Goal: Information Seeking & Learning: Learn about a topic

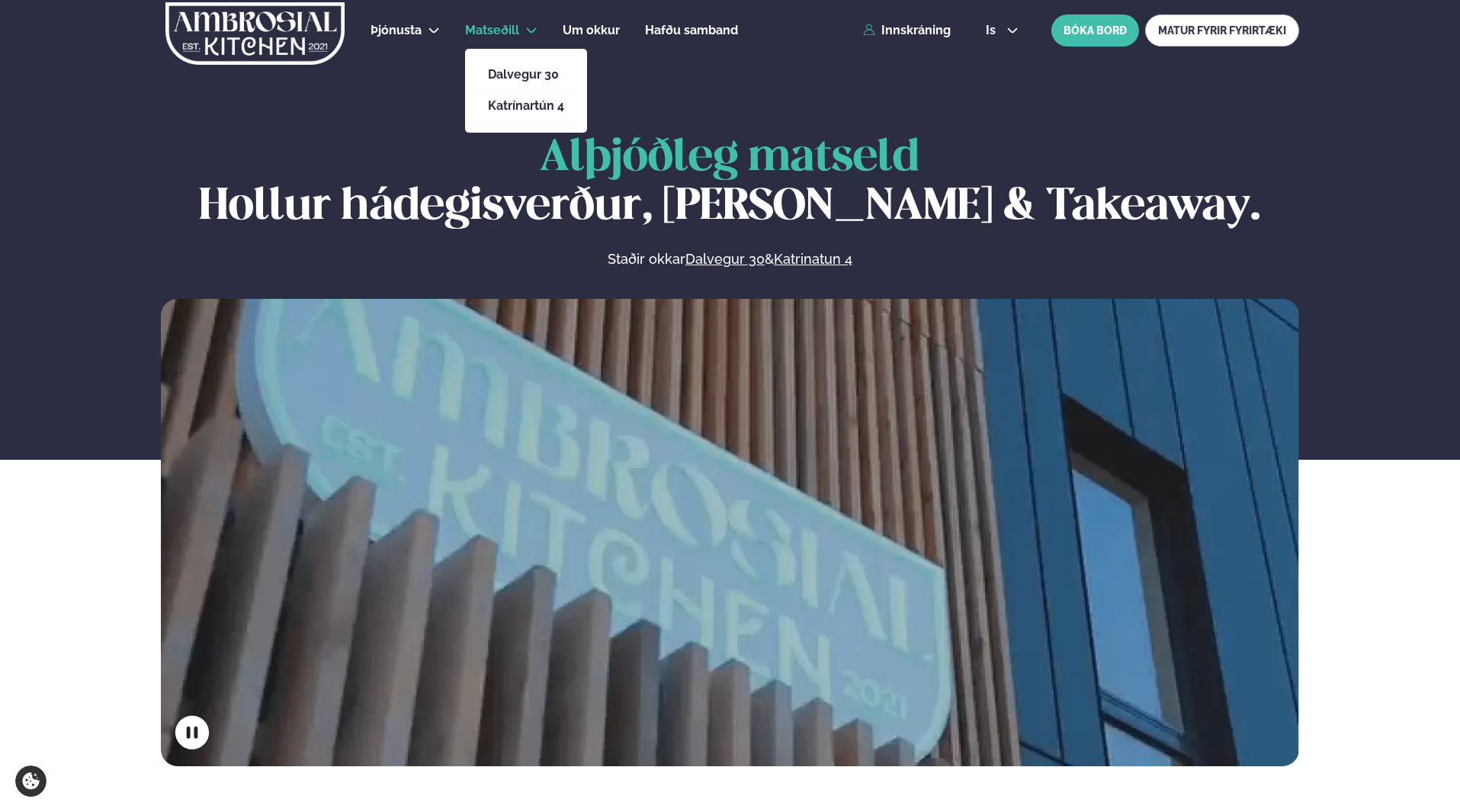
click at [529, 37] on li "Matseðill Dalvegur 30 Katrínartún 4" at bounding box center [502, 31] width 72 height 37
click at [515, 69] on link "Dalvegur 30" at bounding box center [525, 75] width 76 height 12
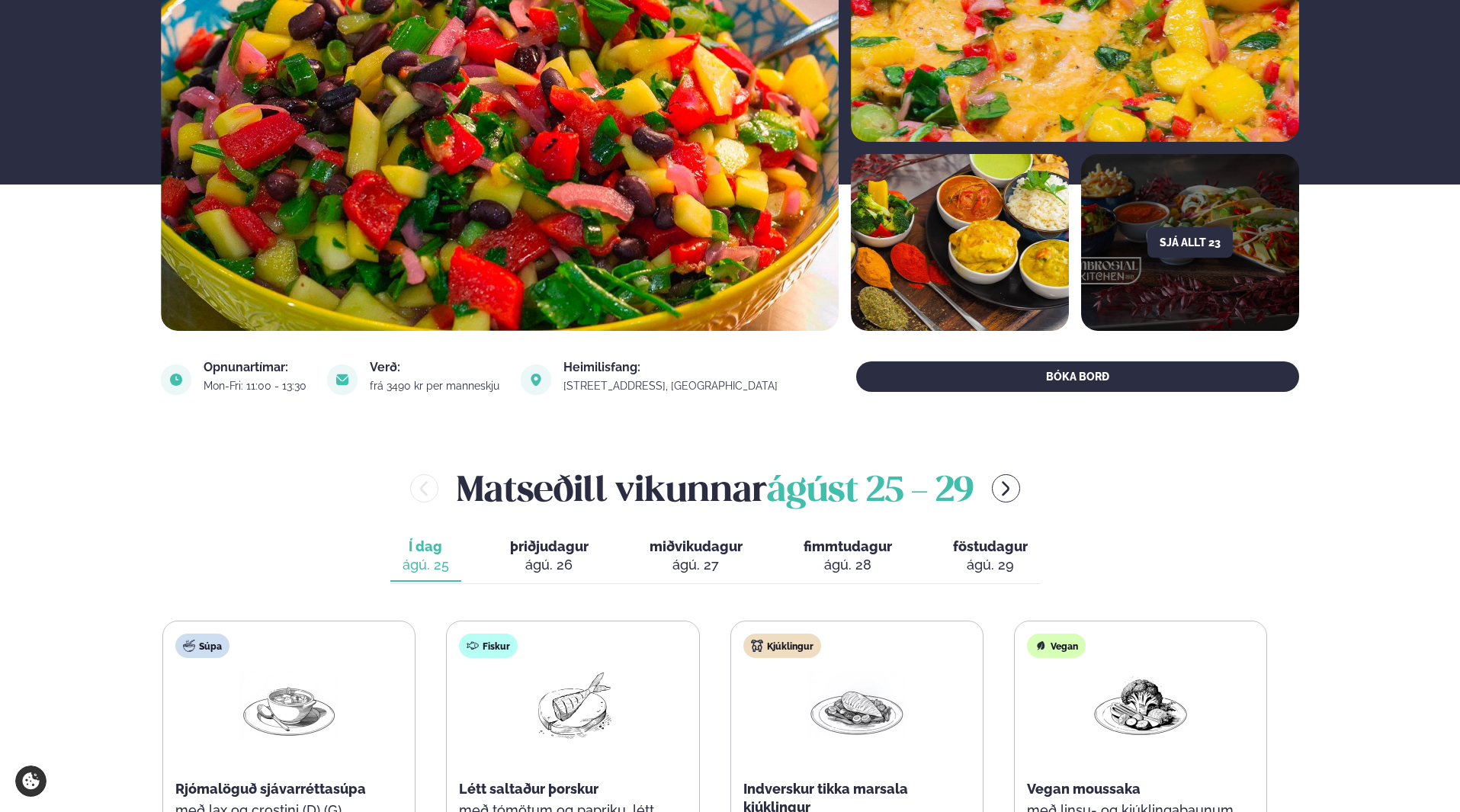
scroll to position [458, 0]
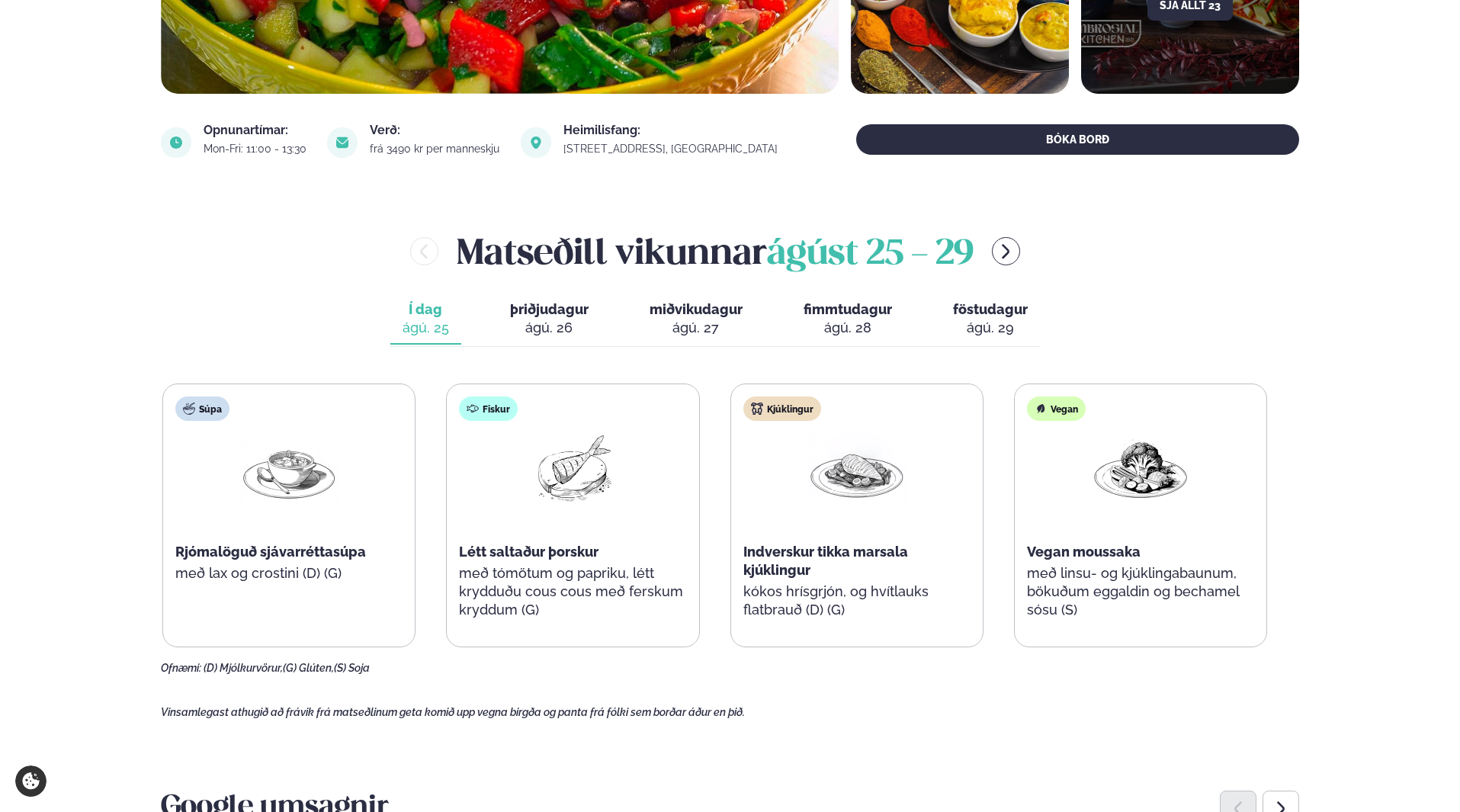
click at [568, 334] on div "ágú. 26" at bounding box center [549, 328] width 79 height 18
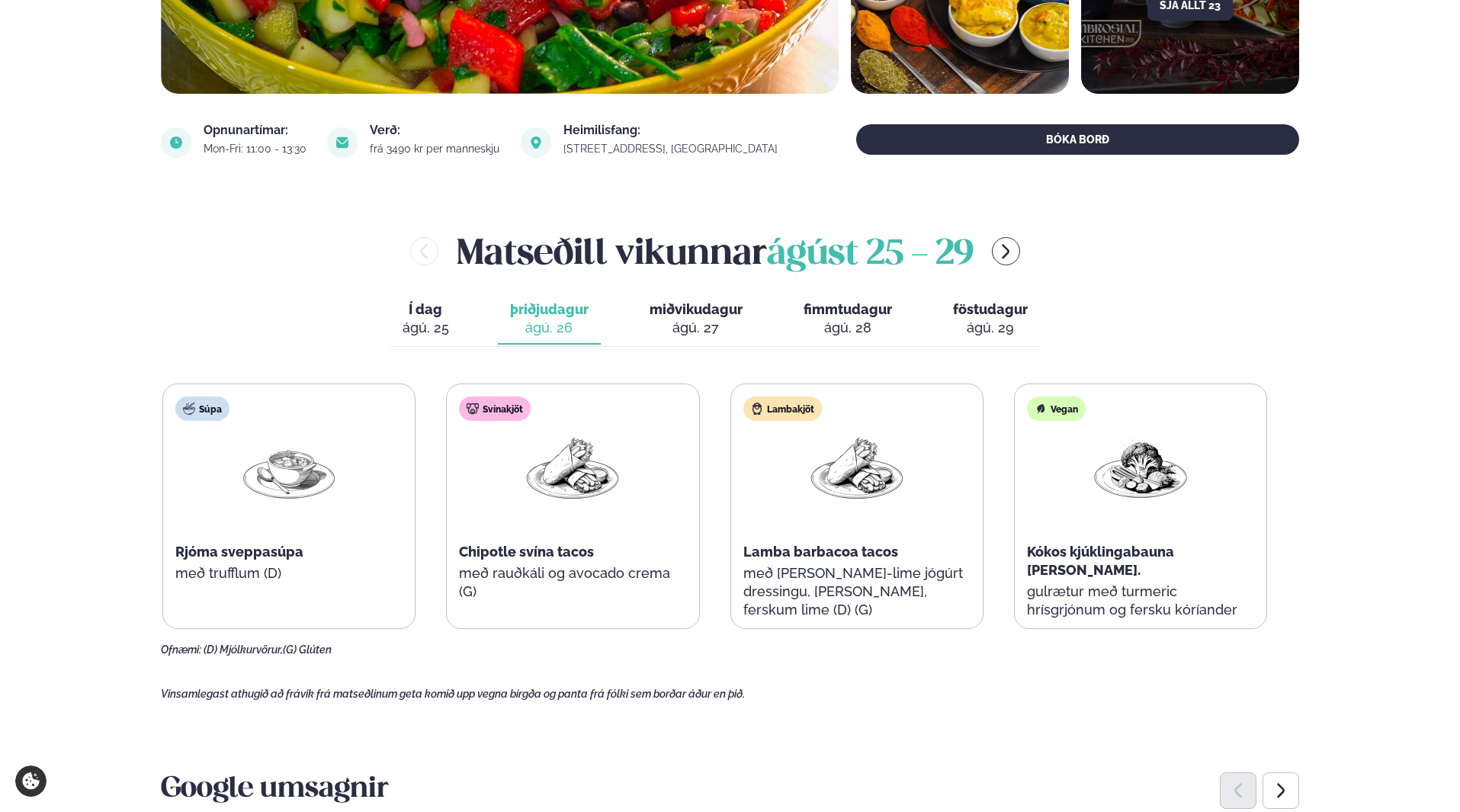
click at [692, 316] on span "miðvikudagur" at bounding box center [696, 309] width 93 height 16
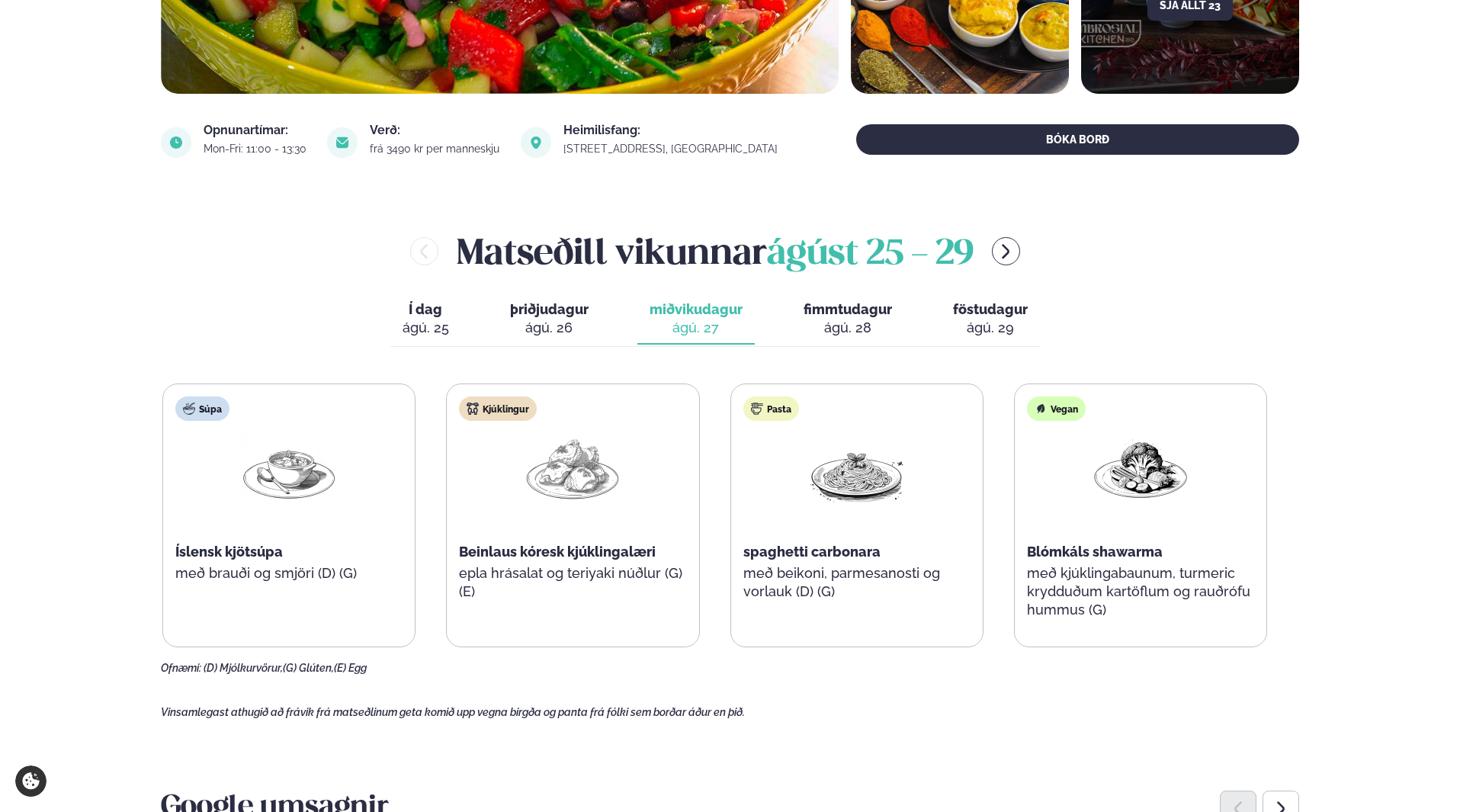
click at [864, 341] on button "fimmtudagur fim. [DATE]" at bounding box center [847, 319] width 112 height 50
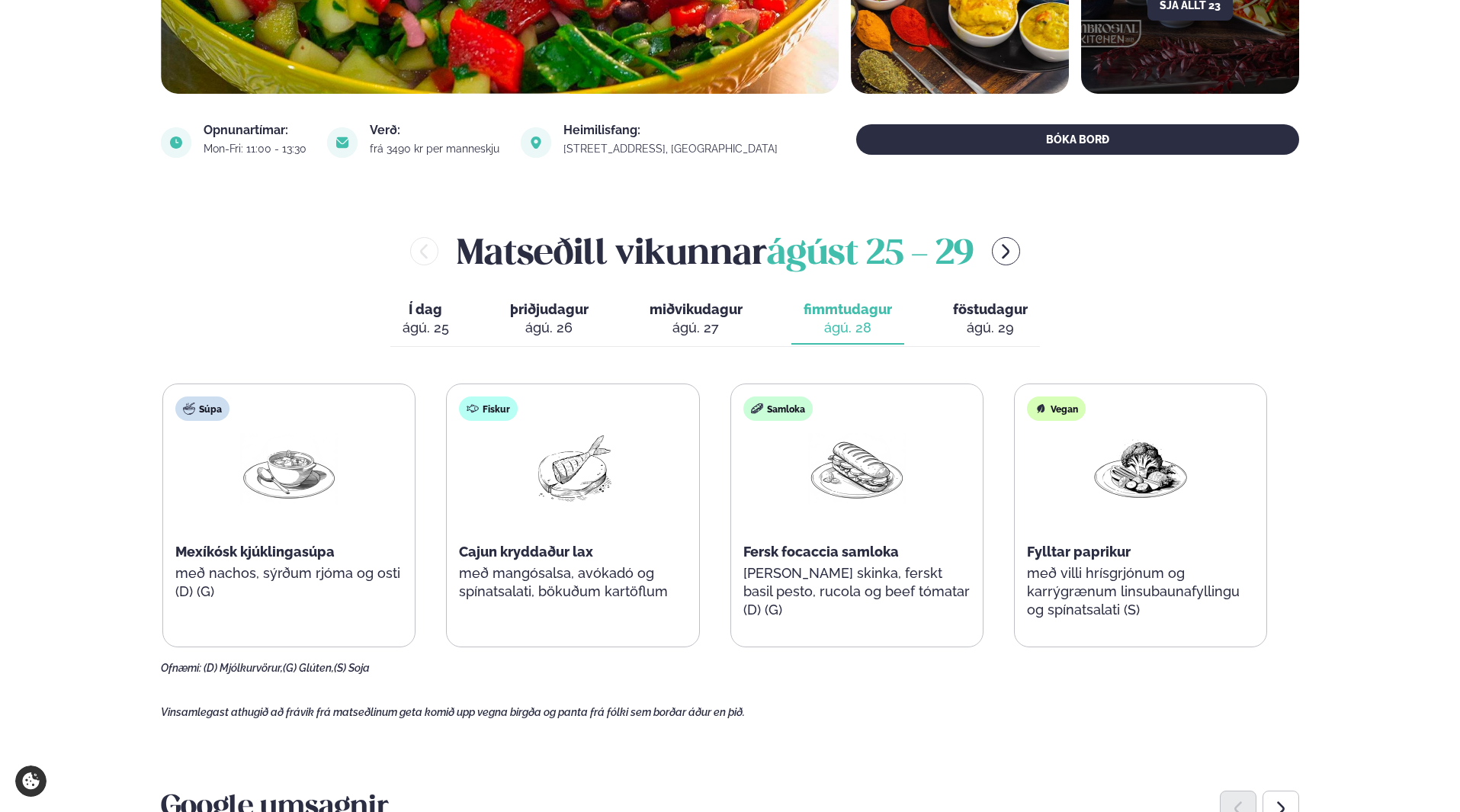
click at [978, 317] on span "föstudagur" at bounding box center [990, 309] width 75 height 16
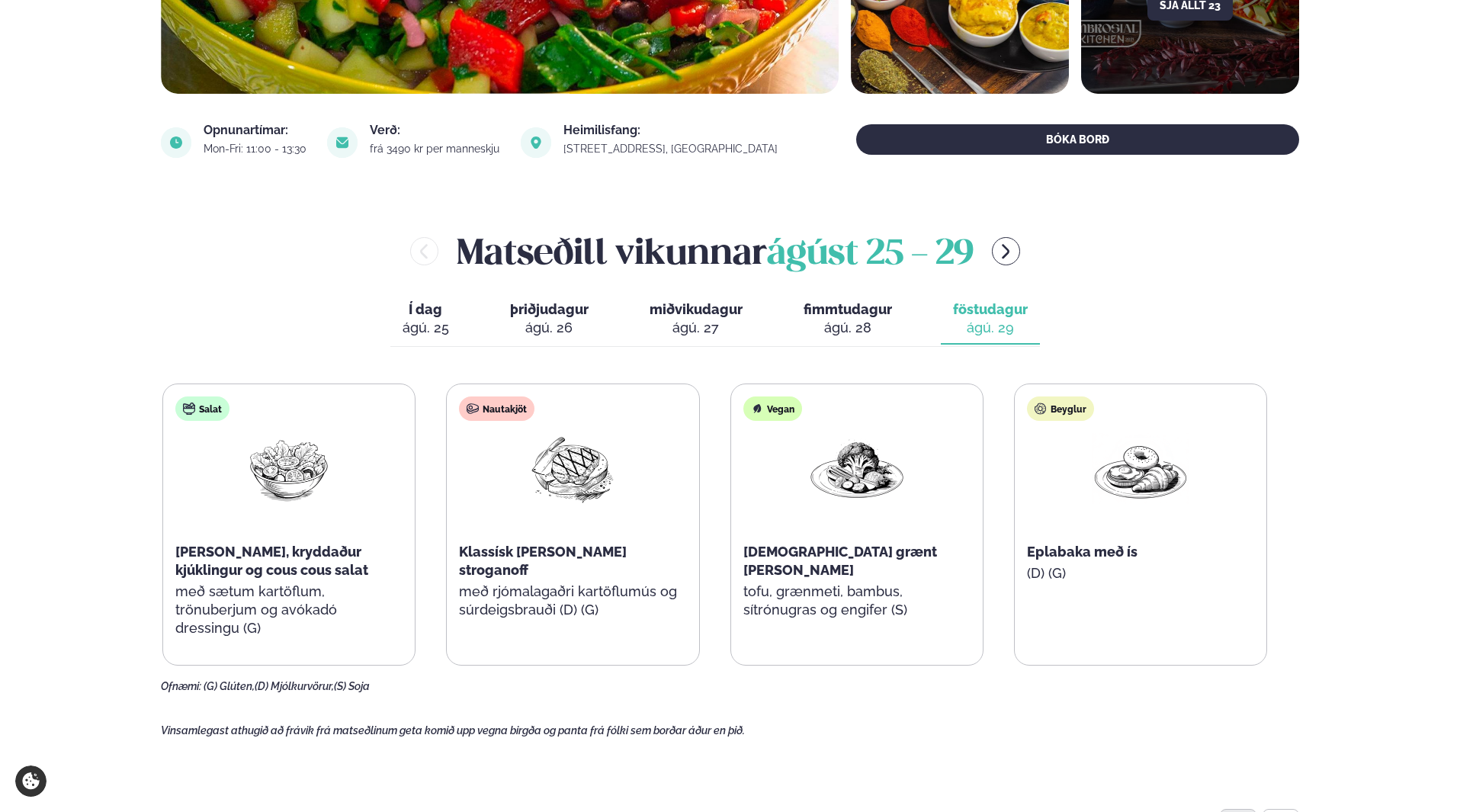
click at [838, 335] on div "ágú. 28" at bounding box center [847, 328] width 89 height 18
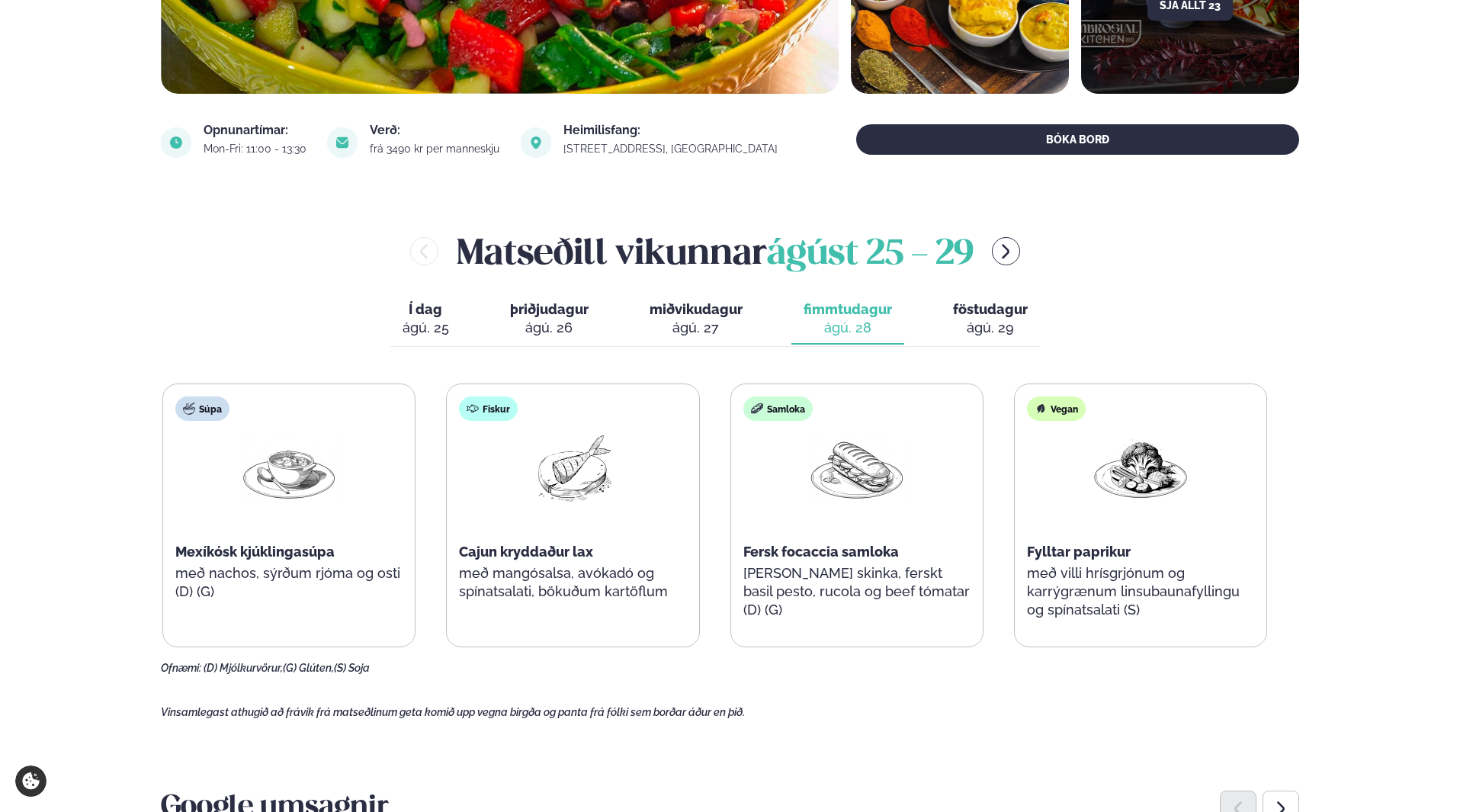
click at [683, 302] on span "miðvikudagur" at bounding box center [696, 309] width 93 height 16
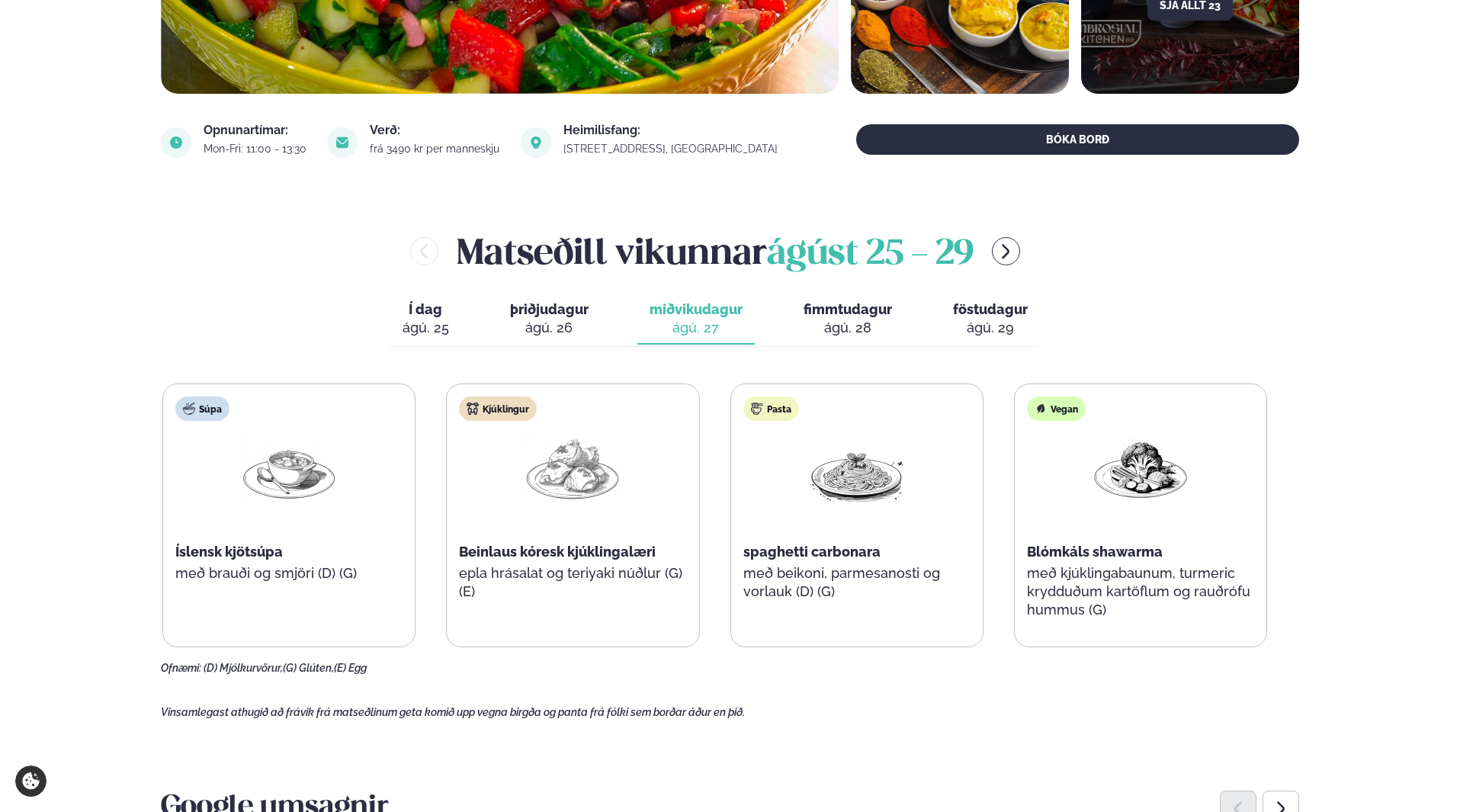
click at [508, 336] on button "þriðjudagur þri. [DATE]" at bounding box center [549, 319] width 103 height 50
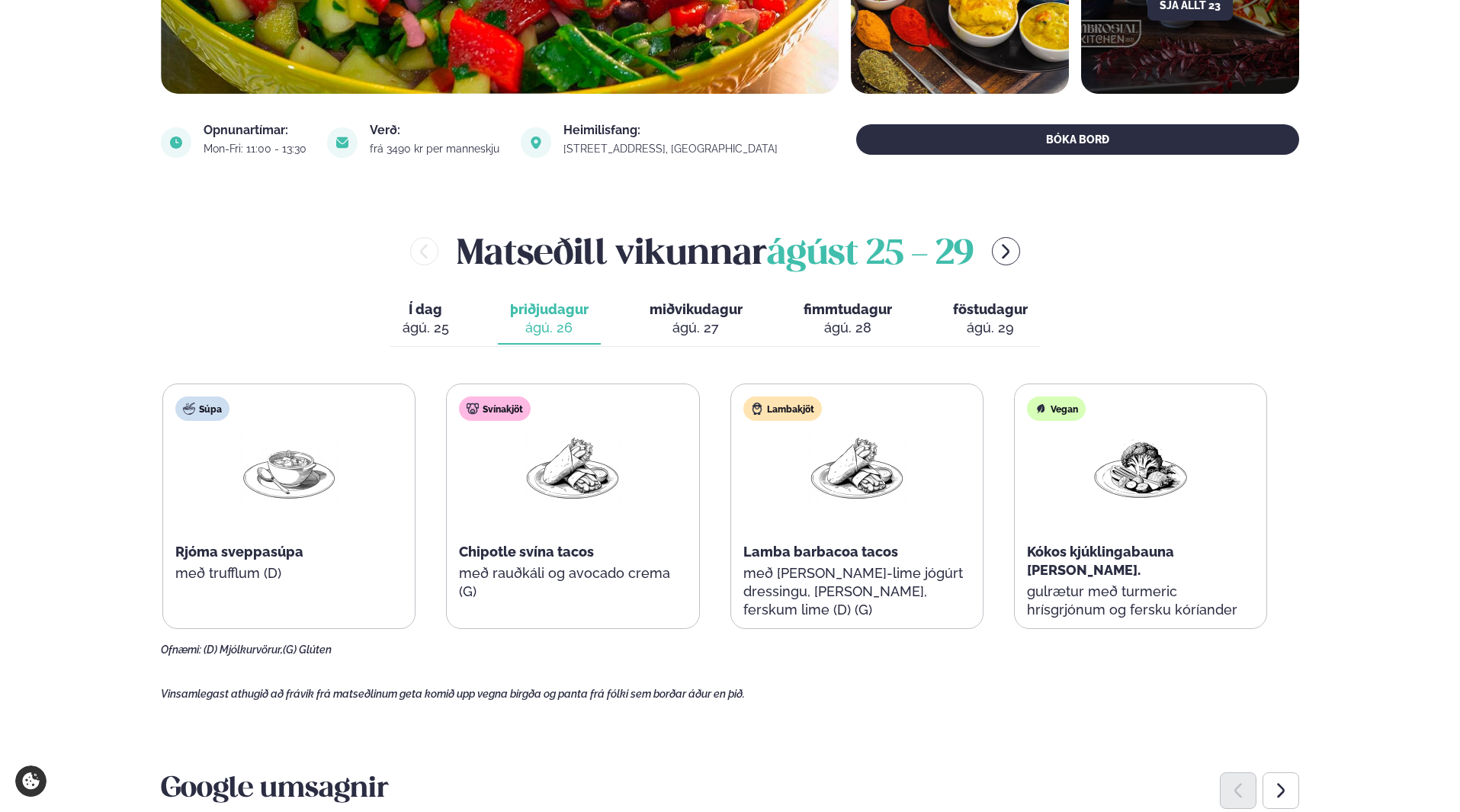
click at [448, 338] on button "Í dag Í d. [DATE]" at bounding box center [426, 319] width 71 height 50
